Goal: Task Accomplishment & Management: Use online tool/utility

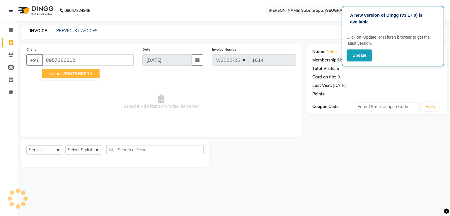
select select "67"
select select "service"
click at [94, 72] on button "Neha 895736621 2" at bounding box center [70, 73] width 57 height 9
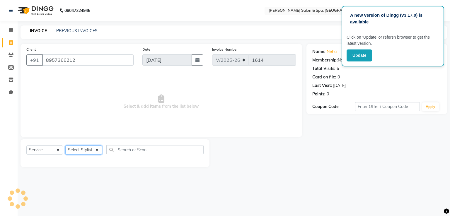
click at [78, 152] on select "Select Stylist [PERSON_NAME] Receptionist [PERSON_NAME] [PERSON_NAME]" at bounding box center [83, 150] width 37 height 9
select select "15618"
click at [65, 146] on select "Select Stylist [PERSON_NAME] Receptionist [PERSON_NAME] [PERSON_NAME]" at bounding box center [83, 150] width 37 height 9
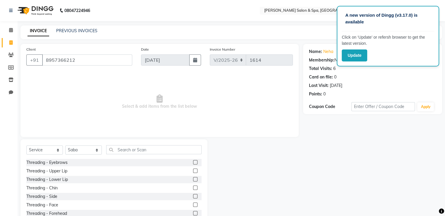
click at [193, 162] on label at bounding box center [195, 162] width 4 height 4
click at [193, 162] on input "checkbox" at bounding box center [195, 163] width 4 height 4
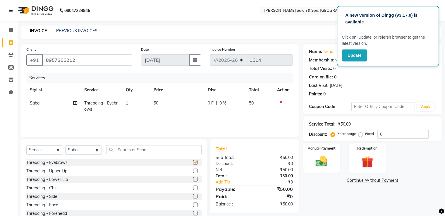
checkbox input "false"
click at [319, 158] on img at bounding box center [322, 162] width 20 height 14
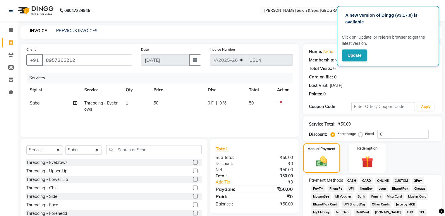
click at [419, 182] on span "GPay" at bounding box center [418, 180] width 12 height 7
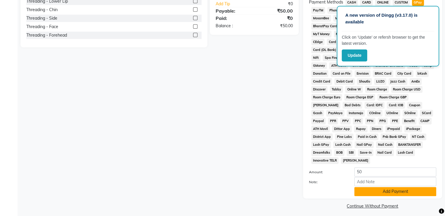
click at [379, 189] on button "Add Payment" at bounding box center [396, 191] width 82 height 9
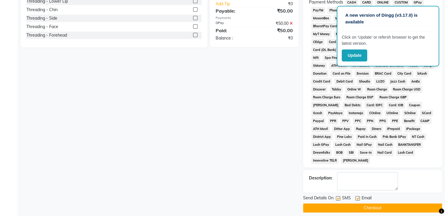
click at [375, 205] on button "Checkout" at bounding box center [372, 207] width 139 height 9
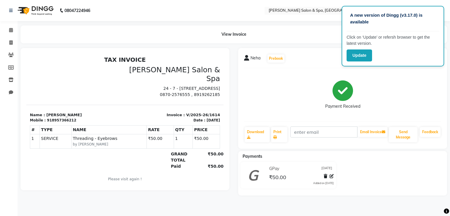
click at [312, 65] on div "Neha Prebook Payment Received Download Print Email Invoice Send Message Feedback" at bounding box center [342, 98] width 209 height 101
click at [13, 41] on span at bounding box center [11, 43] width 10 height 7
select select "service"
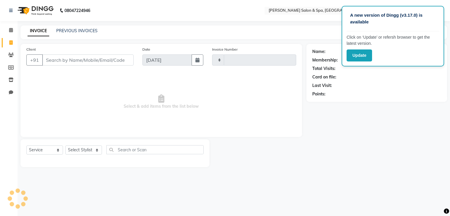
type input "1615"
select select "67"
click at [13, 93] on icon at bounding box center [11, 92] width 4 height 4
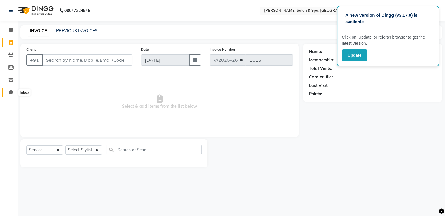
select select "100"
